Goal: Check status: Check status

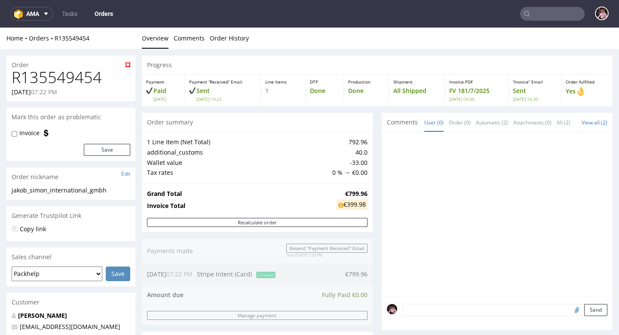
click at [539, 12] on input "text" at bounding box center [553, 14] width 65 height 14
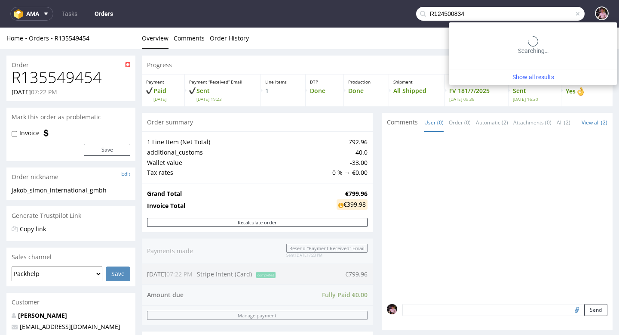
type input "R124500834"
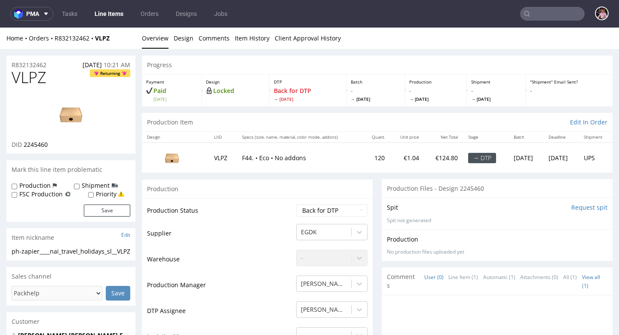
scroll to position [55, 0]
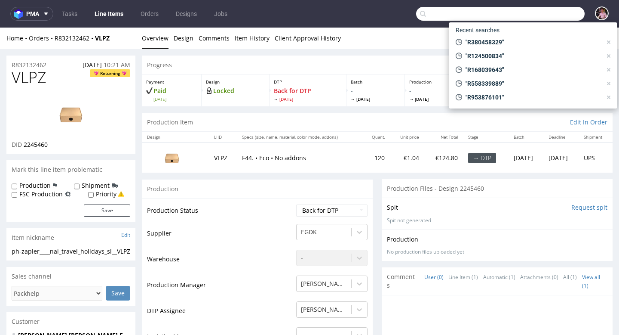
click at [540, 18] on input "text" at bounding box center [500, 14] width 169 height 14
